Goal: Transaction & Acquisition: Book appointment/travel/reservation

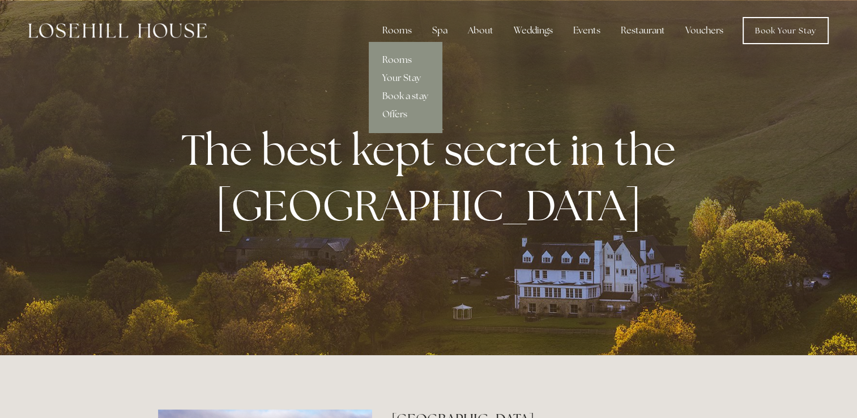
click at [399, 57] on link "Rooms" at bounding box center [405, 60] width 73 height 18
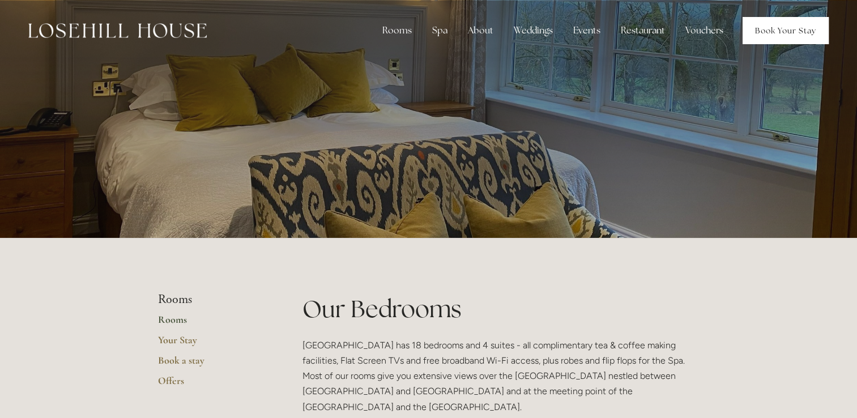
click at [778, 37] on link "Book Your Stay" at bounding box center [786, 30] width 86 height 27
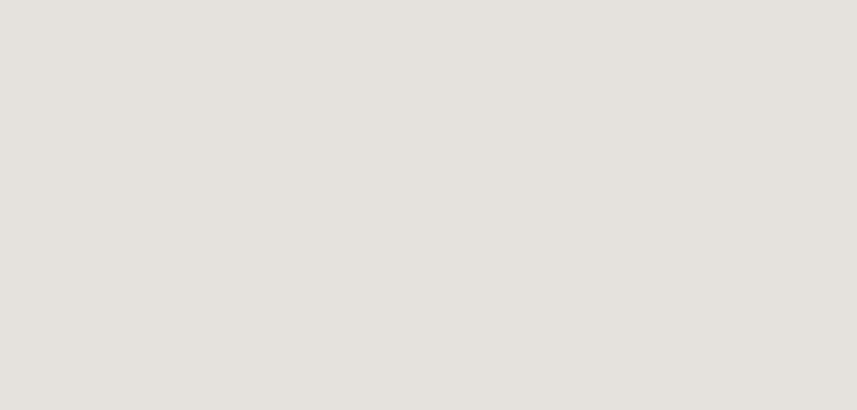
scroll to position [798, 0]
